Goal: Task Accomplishment & Management: Use online tool/utility

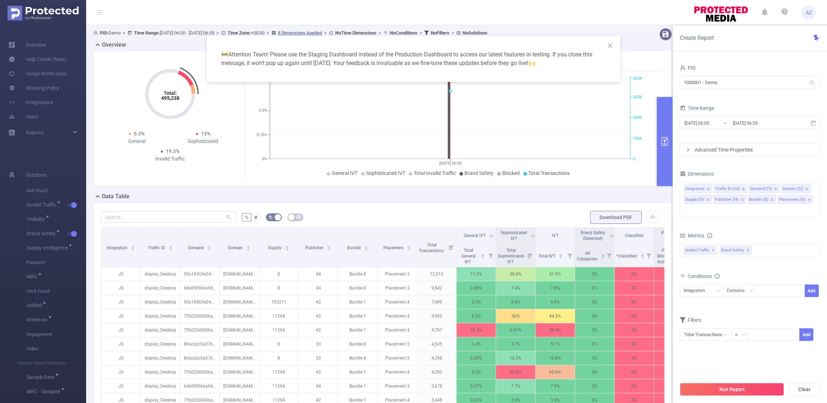
click at [385, 228] on div "🚧 Attention Team! Please use the Staging Dashboard instead of the Production Da…" at bounding box center [413, 201] width 827 height 403
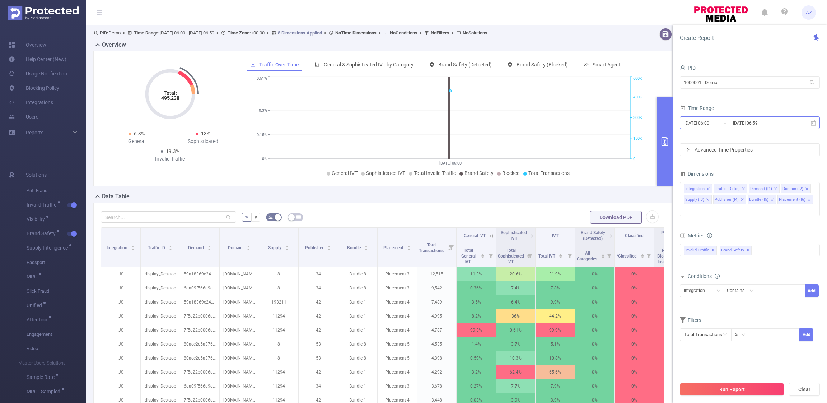
click at [716, 121] on input "[DATE] 06:00" at bounding box center [713, 123] width 58 height 10
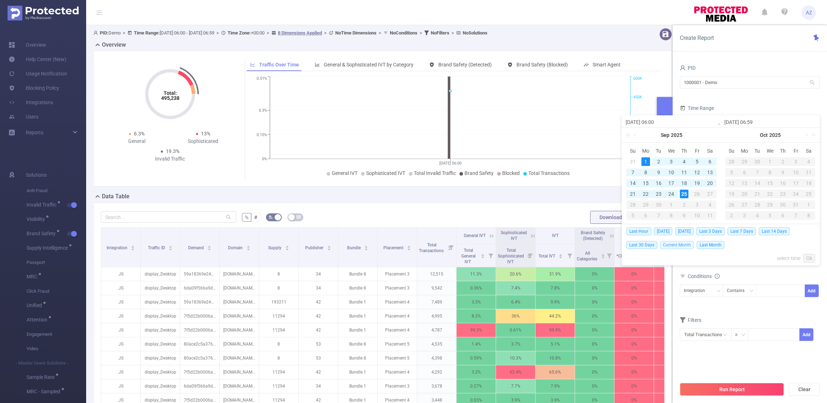
click at [668, 243] on span "Current Month" at bounding box center [677, 245] width 34 height 8
type input "[DATE] 00:00"
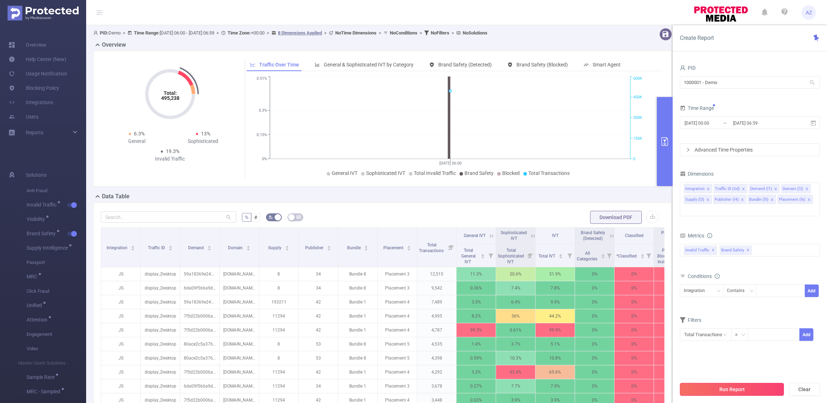
click at [725, 388] on button "Run Report" at bounding box center [732, 389] width 104 height 13
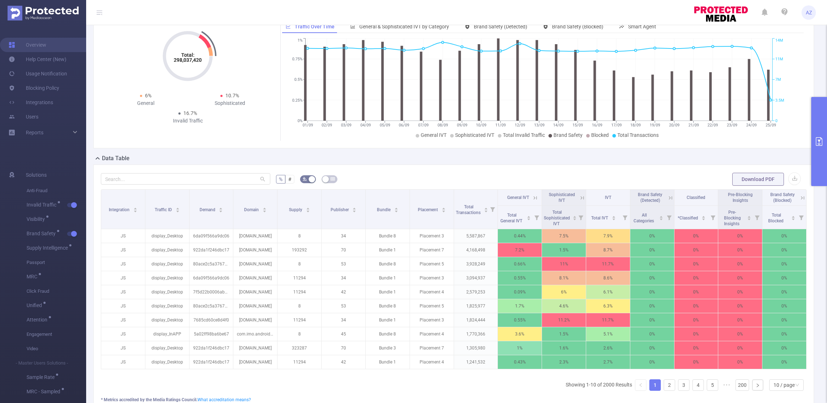
scroll to position [41, 0]
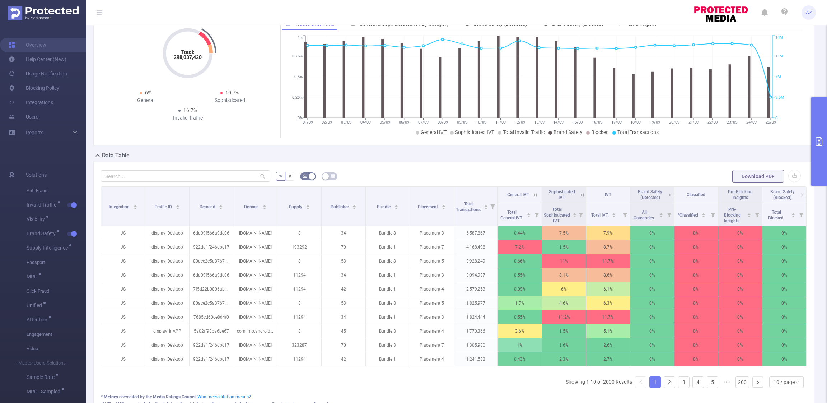
click at [532, 196] on icon at bounding box center [535, 195] width 6 height 6
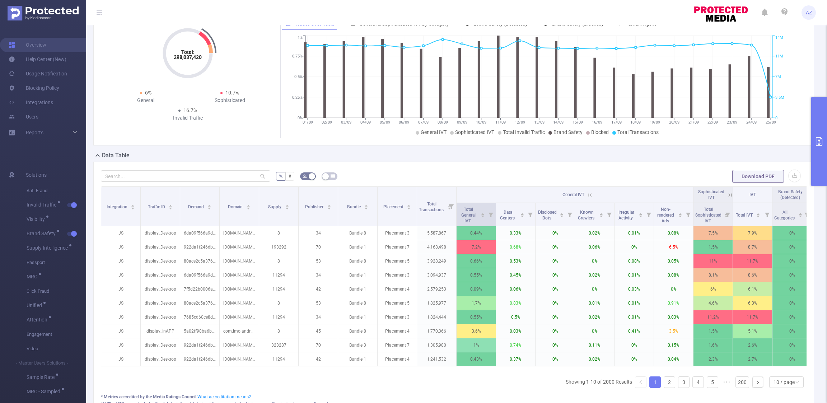
click at [491, 212] on icon at bounding box center [490, 214] width 5 height 5
drag, startPoint x: 410, startPoint y: 242, endPoint x: 415, endPoint y: 243, distance: 4.7
click at [415, 243] on div at bounding box center [414, 243] width 5 height 5
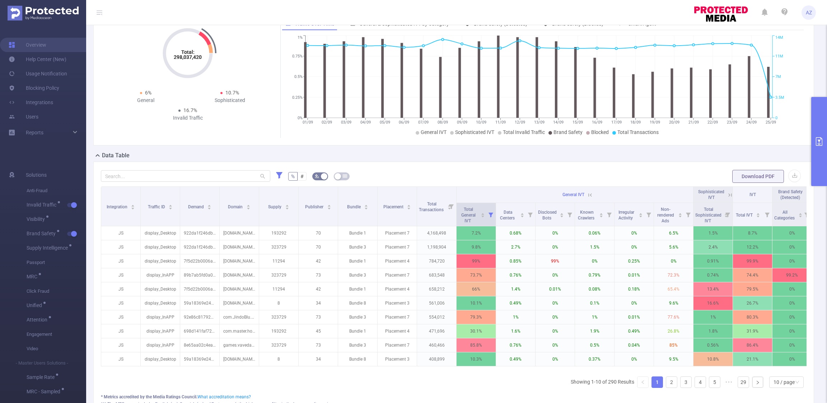
click at [492, 213] on icon at bounding box center [490, 214] width 5 height 5
click at [487, 183] on div "% # Download PDF Integration Traffic ID Demand Domain Supply Publisher Bundle P…" at bounding box center [454, 298] width 706 height 259
